Goal: Task Accomplishment & Management: Manage account settings

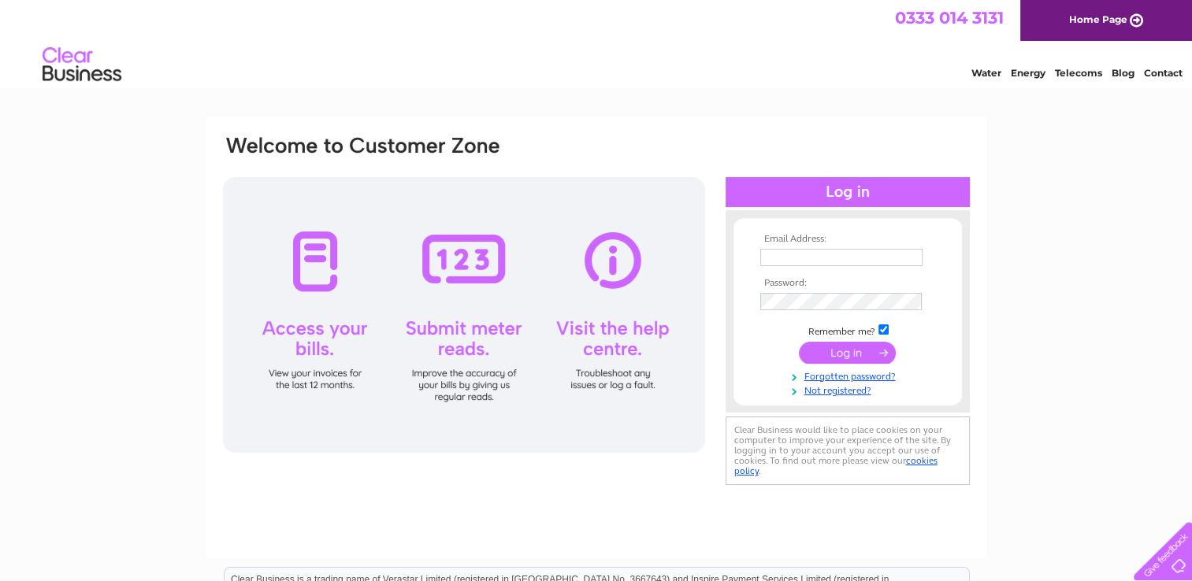
type input "office@bluechipaerial.co.uk"
click at [851, 355] on input "submit" at bounding box center [847, 353] width 97 height 22
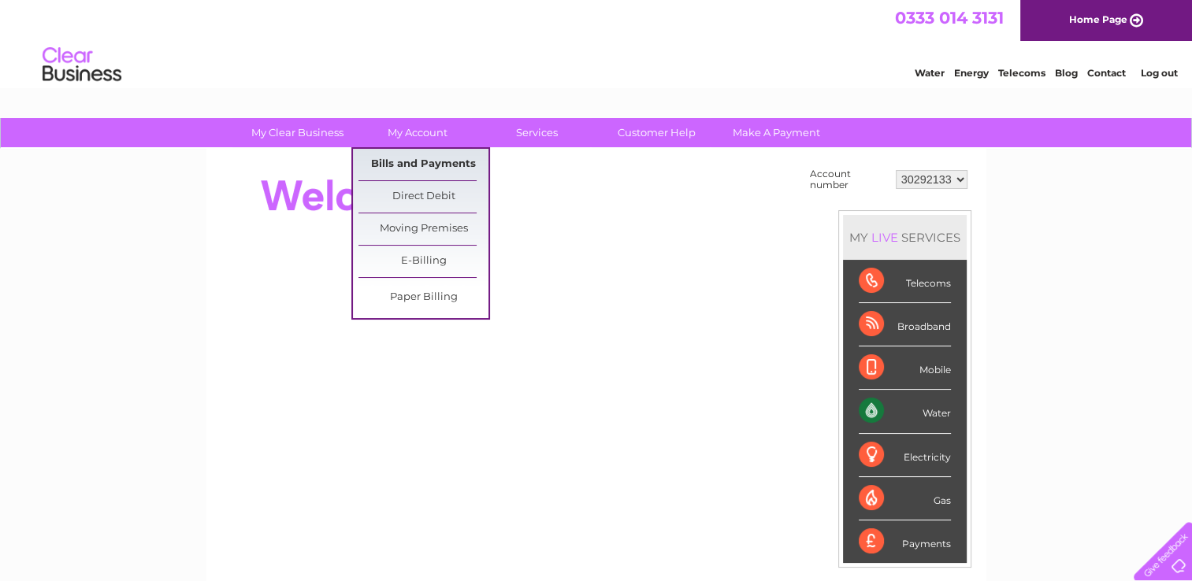
click at [422, 172] on link "Bills and Payments" at bounding box center [423, 165] width 130 height 32
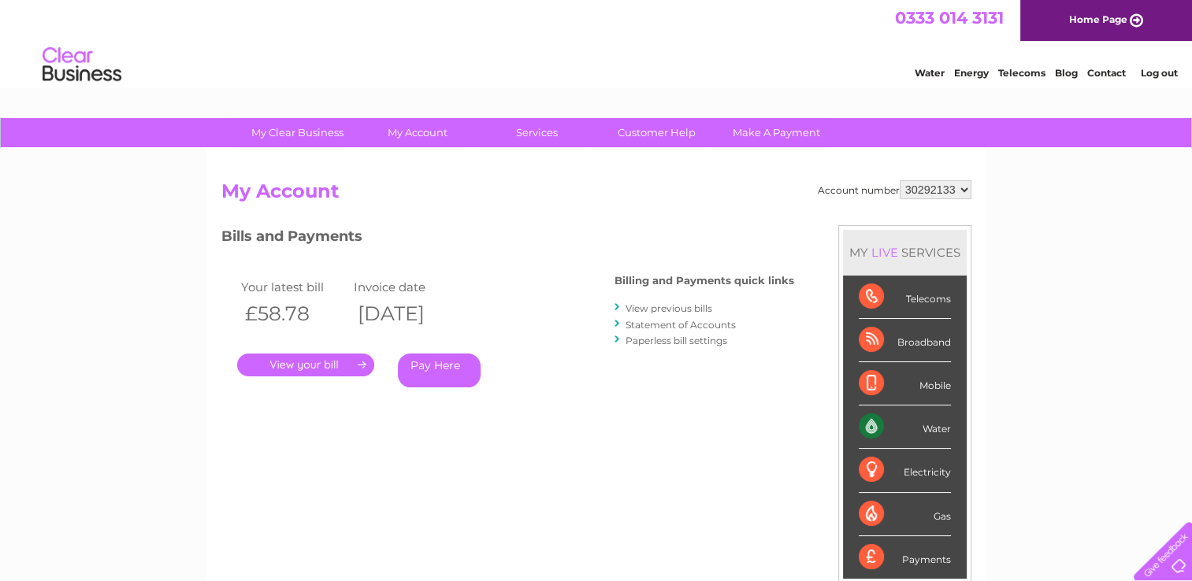
click at [668, 321] on link "Statement of Accounts" at bounding box center [680, 325] width 110 height 12
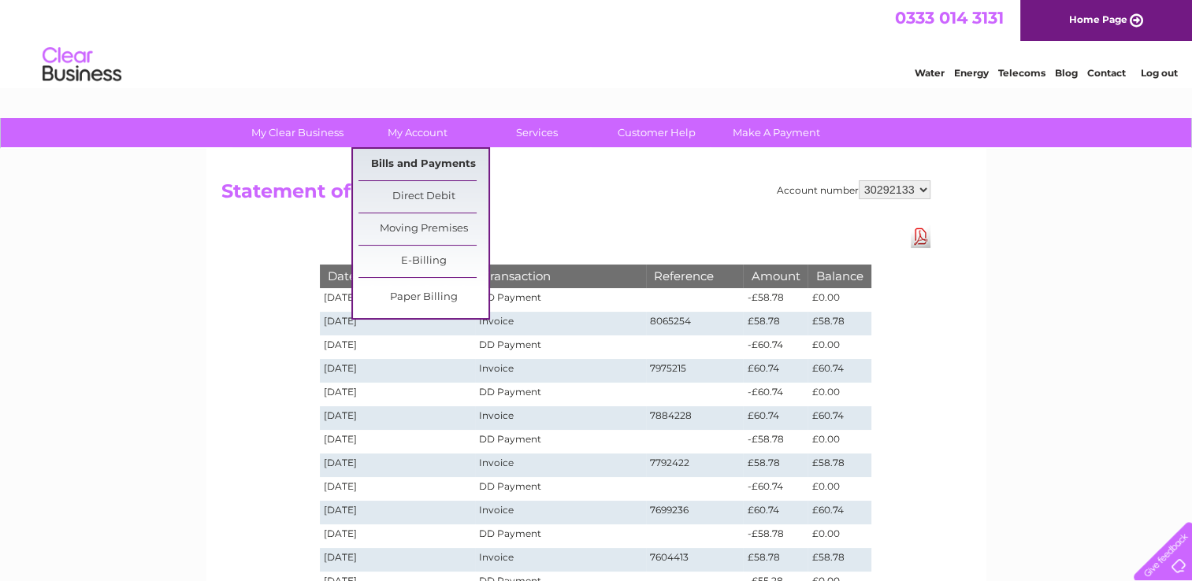
click at [427, 162] on link "Bills and Payments" at bounding box center [423, 165] width 130 height 32
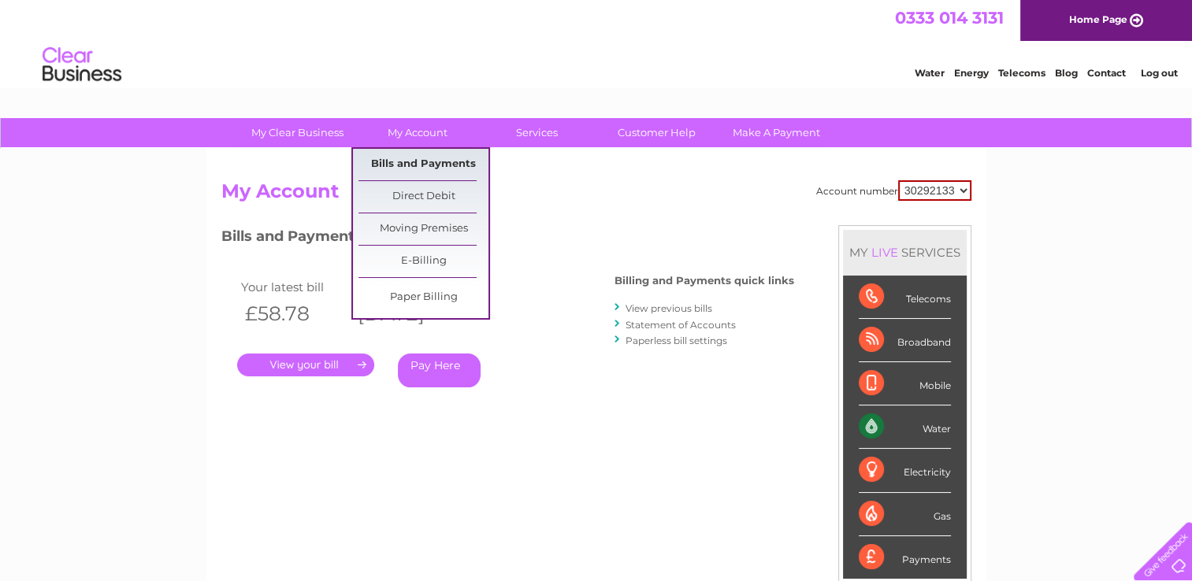
click at [436, 161] on link "Bills and Payments" at bounding box center [423, 165] width 130 height 32
click at [419, 158] on link "Bills and Payments" at bounding box center [423, 165] width 130 height 32
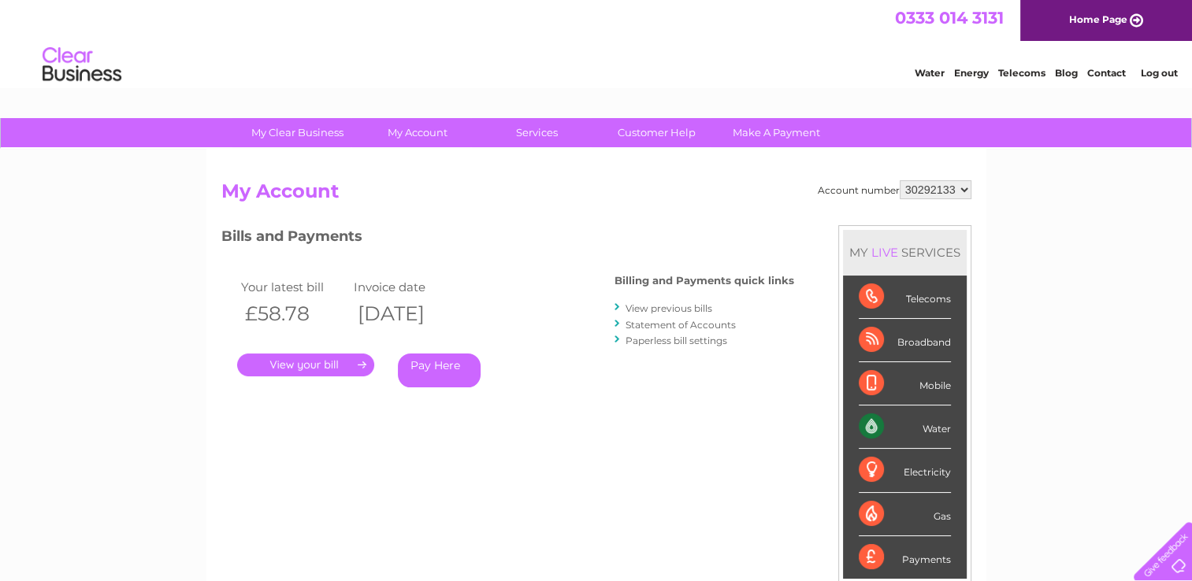
click at [630, 221] on div "Account number 30292133 My Account MY LIVE SERVICES Telecoms Broadband Mobile W…" at bounding box center [596, 417] width 750 height 474
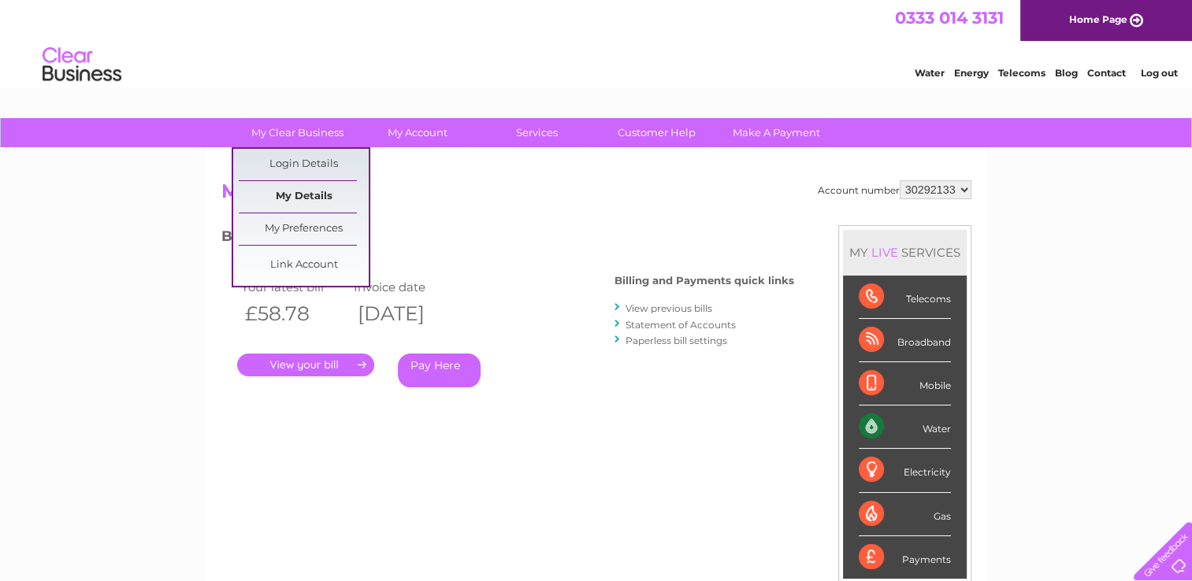
click at [315, 194] on link "My Details" at bounding box center [304, 197] width 130 height 32
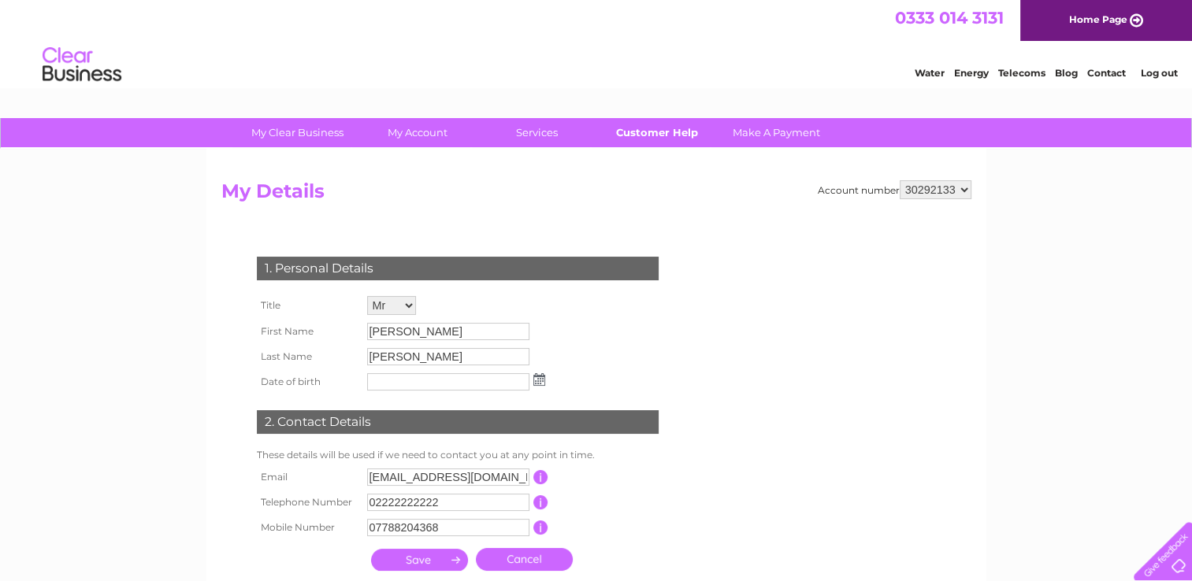
click at [665, 121] on link "Customer Help" at bounding box center [656, 132] width 130 height 29
